Goal: Navigation & Orientation: Find specific page/section

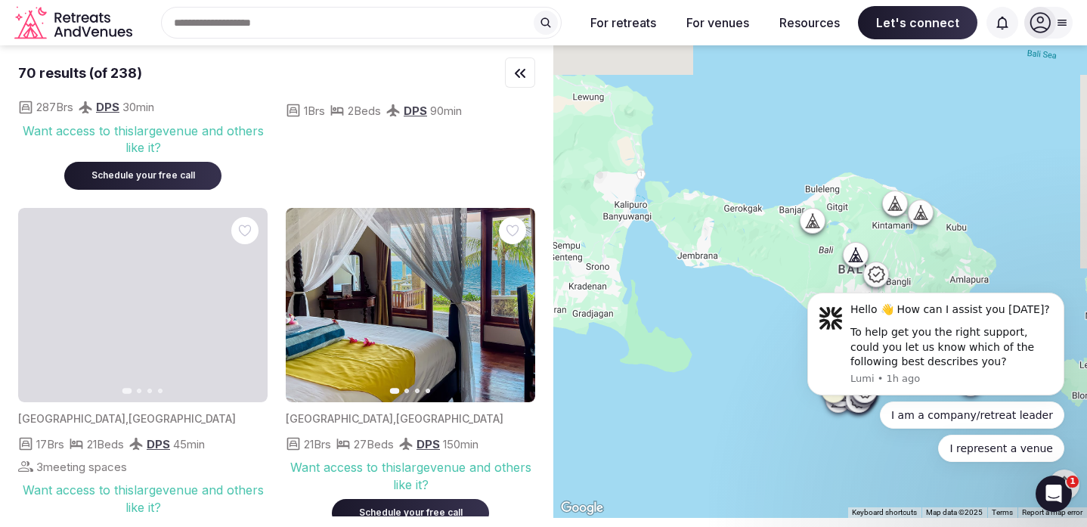
scroll to position [2377, 0]
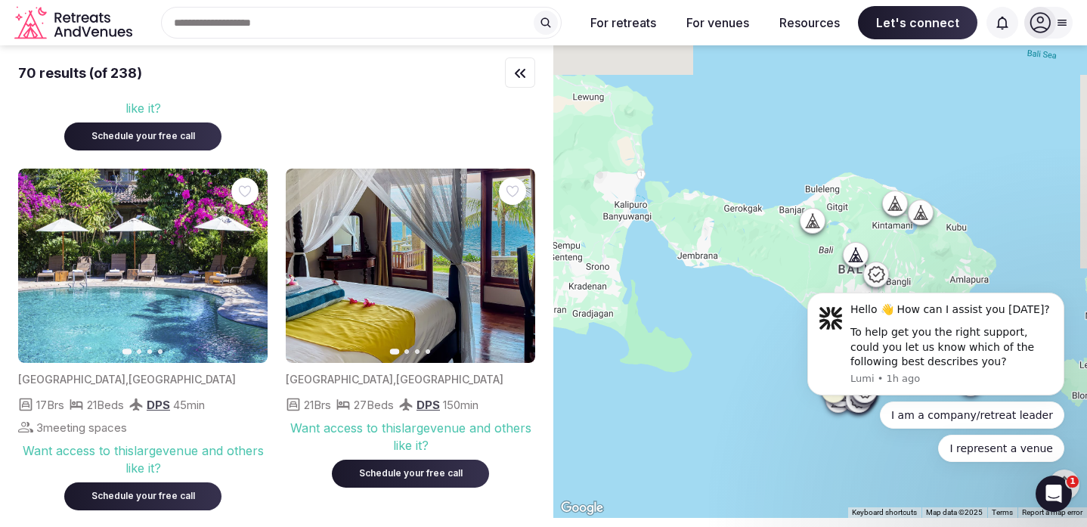
click at [243, 271] on icon "button" at bounding box center [246, 265] width 12 height 12
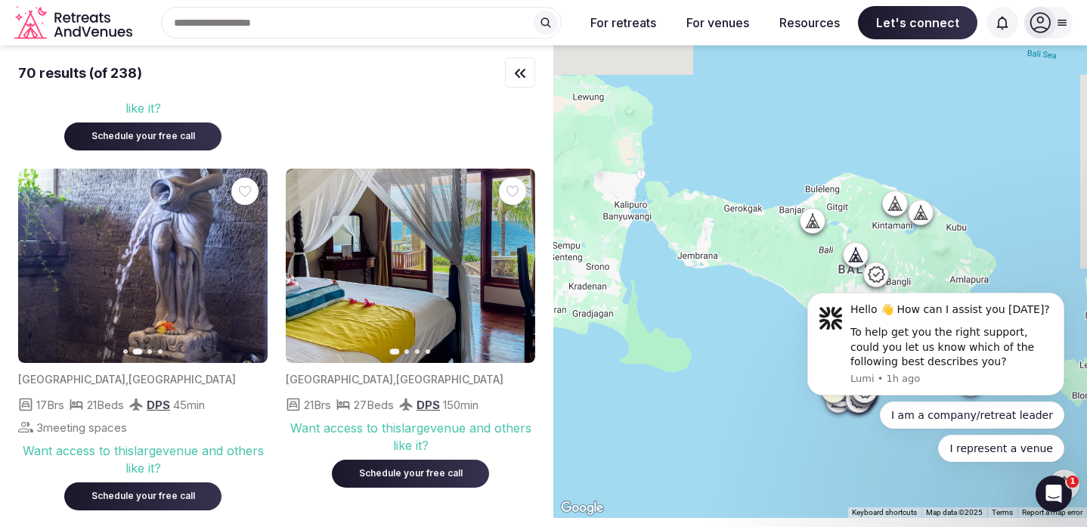
click at [243, 271] on icon "button" at bounding box center [246, 265] width 12 height 12
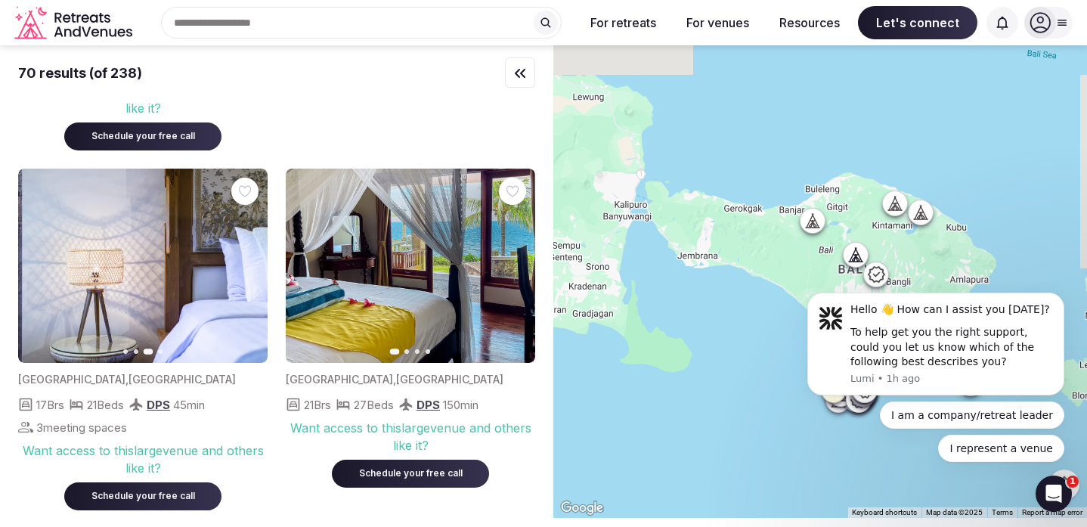
click at [243, 271] on icon "button" at bounding box center [246, 265] width 12 height 12
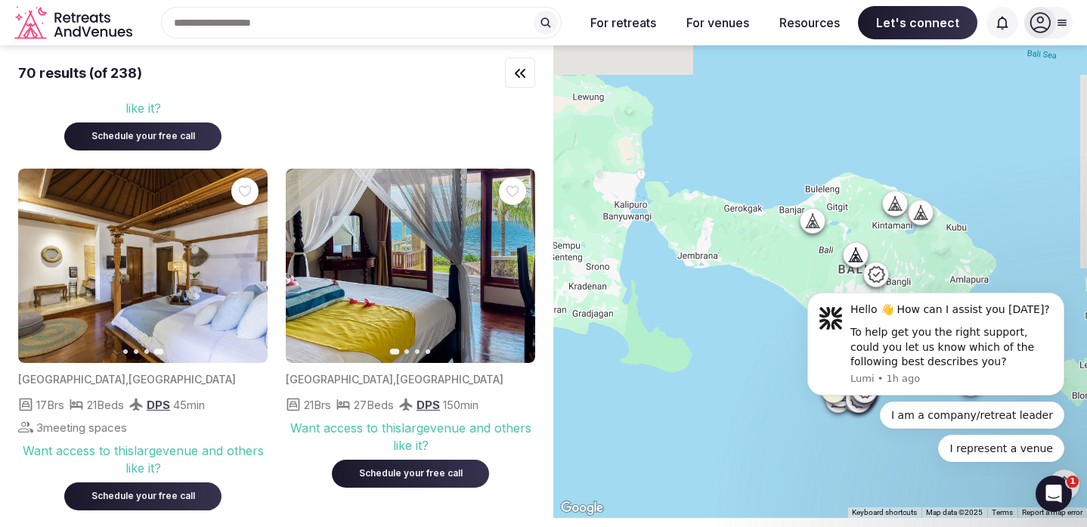
click at [162, 296] on img at bounding box center [142, 266] width 249 height 194
click at [82, 325] on img at bounding box center [142, 266] width 249 height 194
click at [104, 302] on img at bounding box center [142, 266] width 249 height 194
click at [39, 271] on icon "button" at bounding box center [39, 265] width 12 height 12
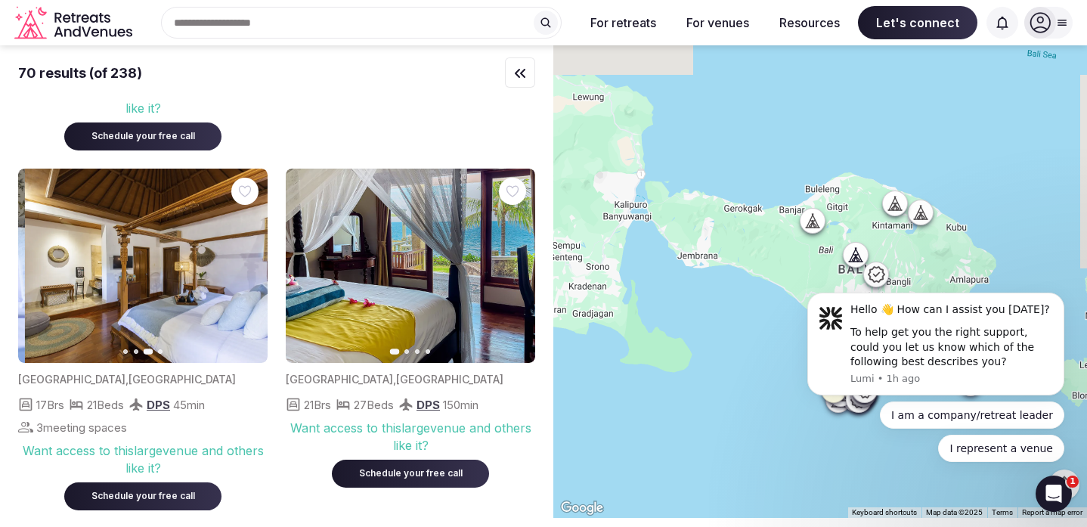
click at [39, 271] on icon "button" at bounding box center [39, 265] width 12 height 12
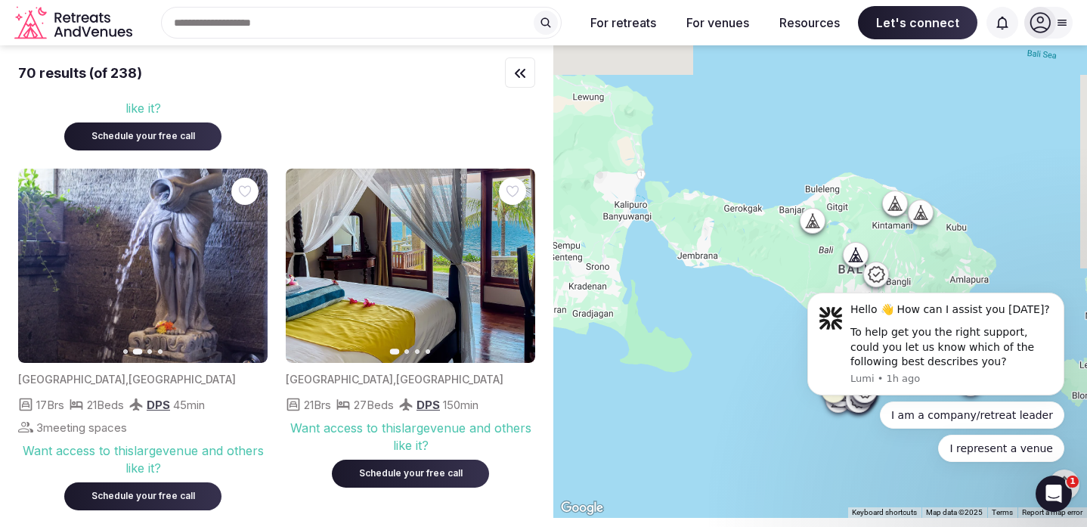
click at [35, 271] on icon "button" at bounding box center [39, 265] width 12 height 12
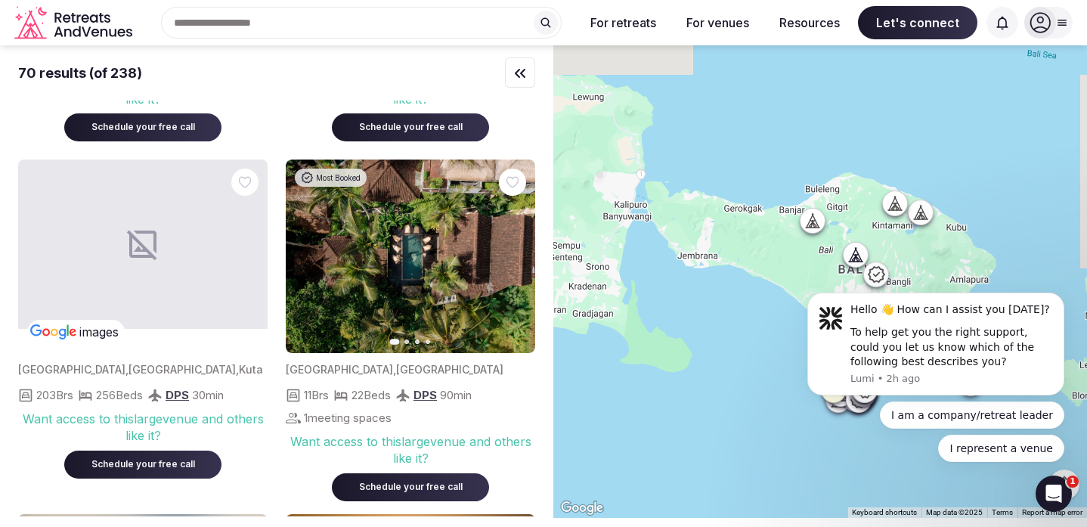
scroll to position [8189, 0]
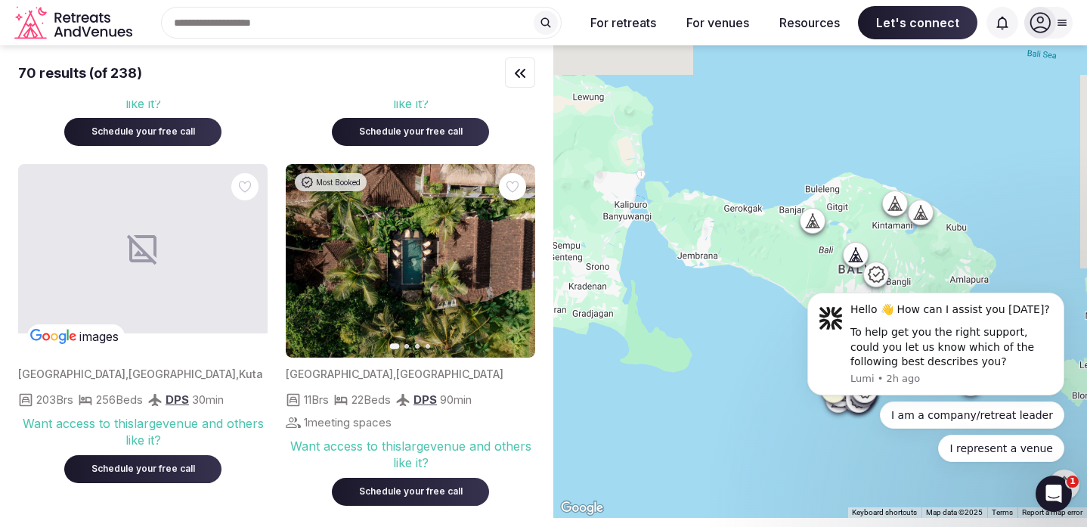
click at [518, 255] on icon "button" at bounding box center [514, 261] width 12 height 12
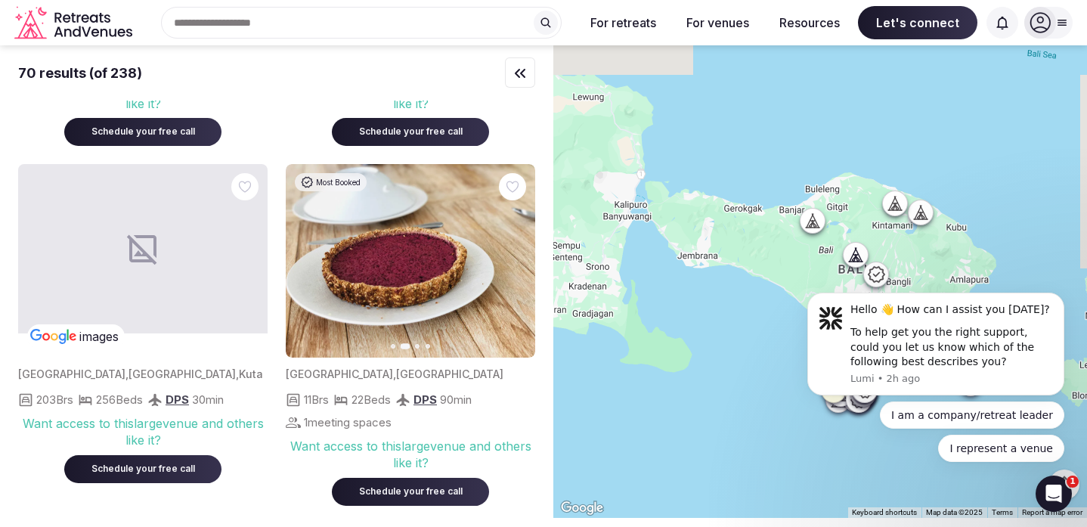
click at [517, 256] on icon "button" at bounding box center [515, 261] width 6 height 11
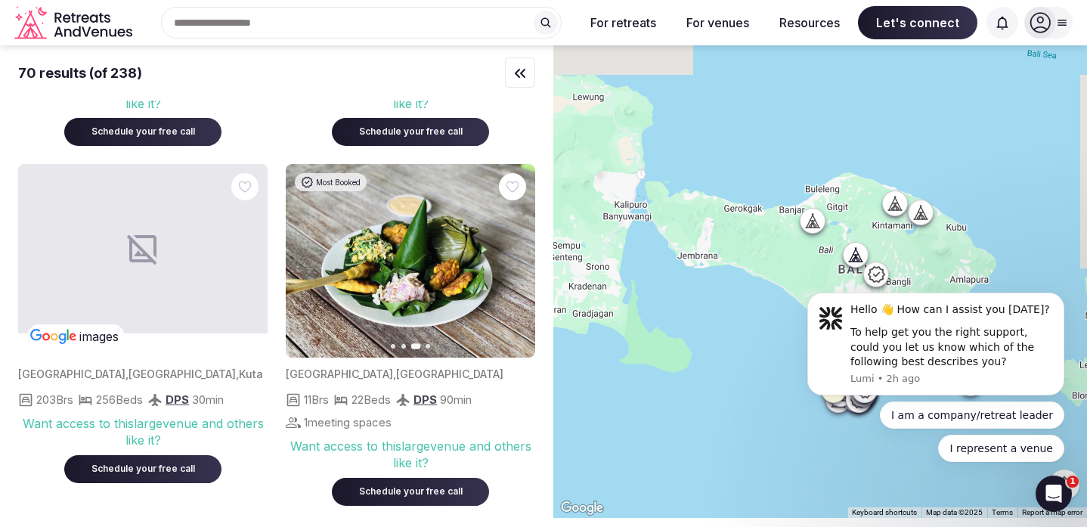
click at [314, 249] on button "Previous slide" at bounding box center [307, 261] width 24 height 24
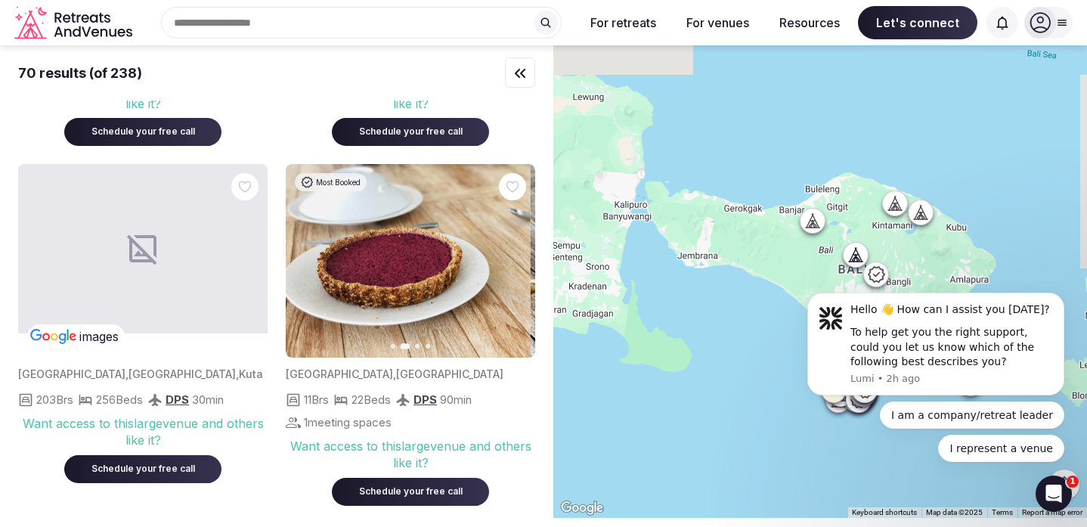
click at [314, 249] on button "Previous slide" at bounding box center [307, 261] width 24 height 24
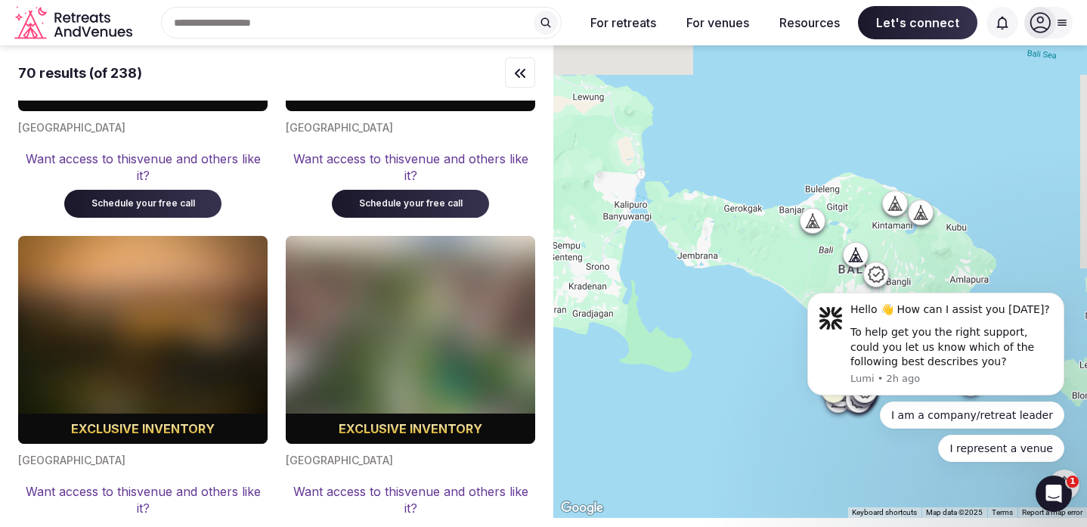
scroll to position [11558, 0]
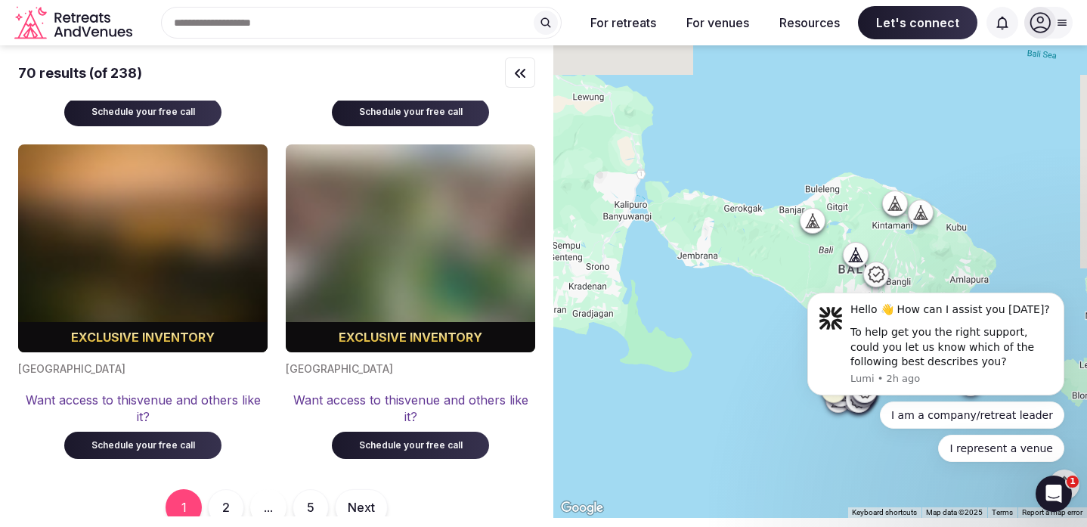
click at [217, 489] on button "2" at bounding box center [226, 507] width 36 height 36
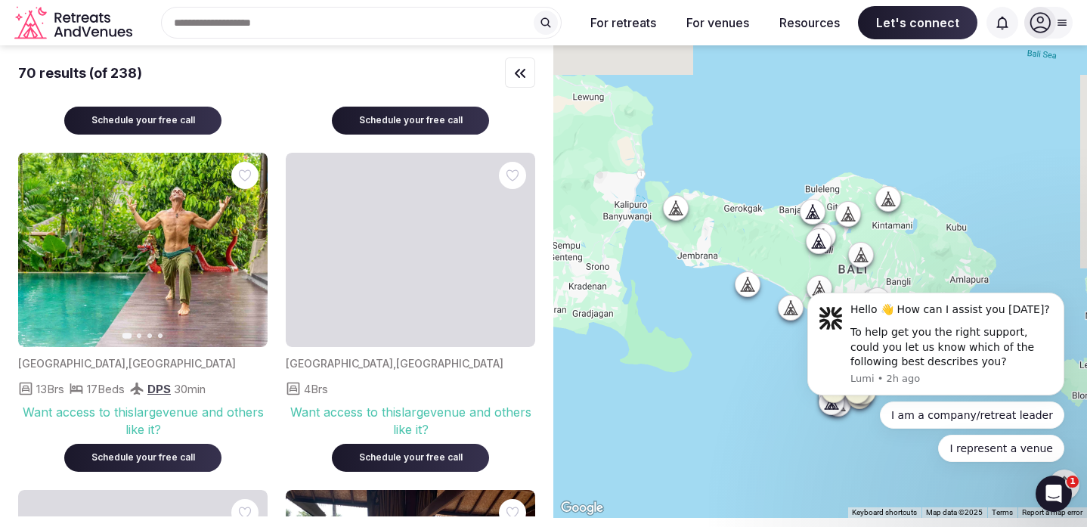
scroll to position [3284, 0]
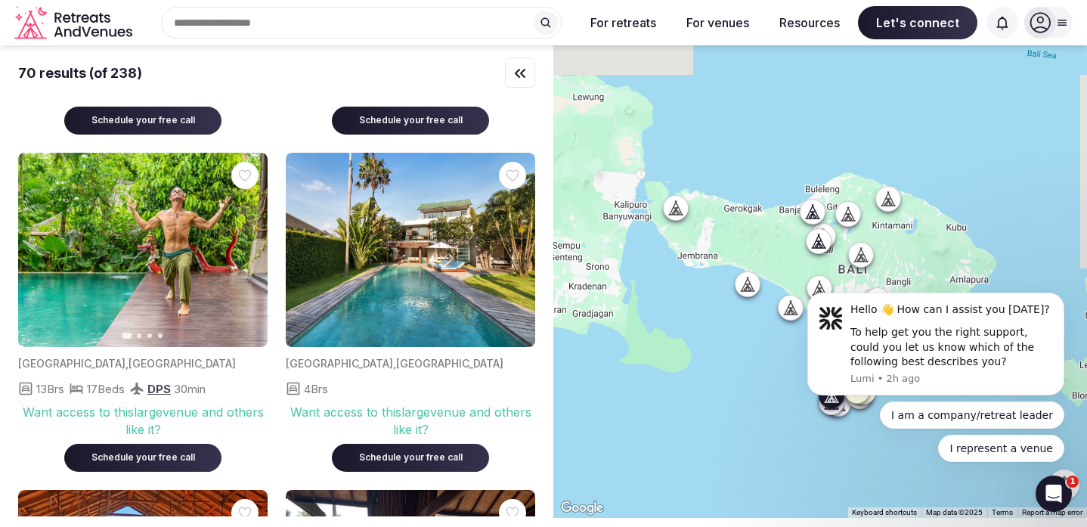
click at [237, 237] on button "Next slide" at bounding box center [246, 249] width 24 height 24
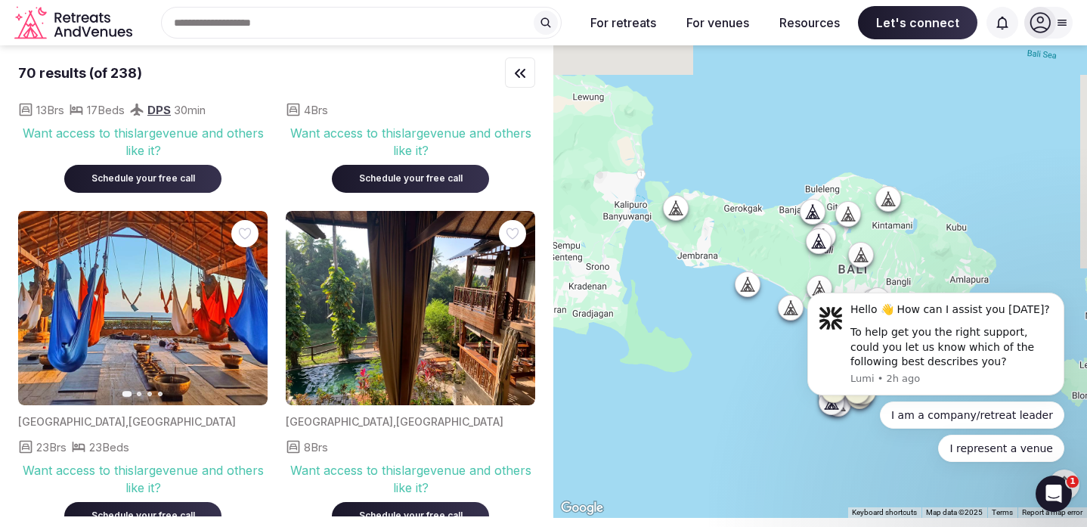
scroll to position [3581, 0]
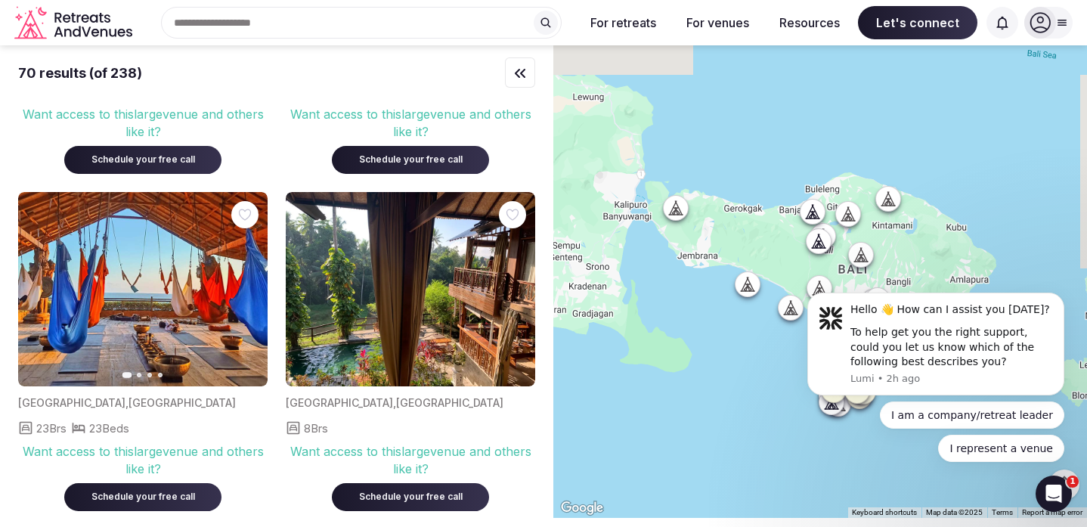
click at [243, 283] on icon "button" at bounding box center [246, 289] width 12 height 12
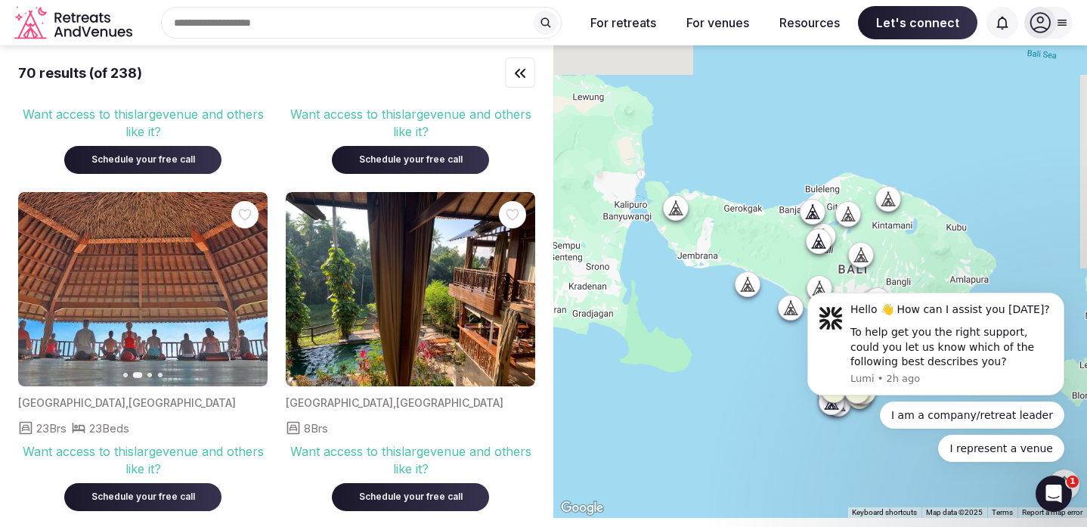
click at [40, 283] on icon "button" at bounding box center [39, 289] width 12 height 12
